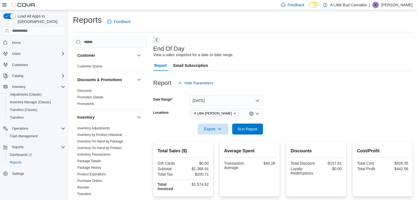
scroll to position [103, 0]
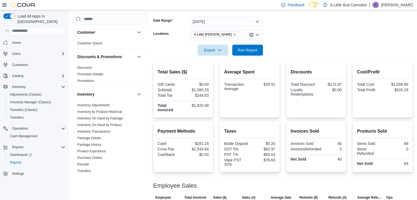
scroll to position [103, 0]
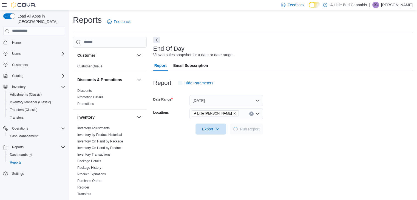
scroll to position [2, 0]
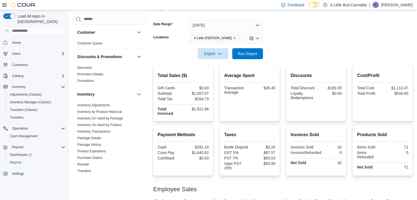
scroll to position [103, 0]
